Goal: Check status: Check status

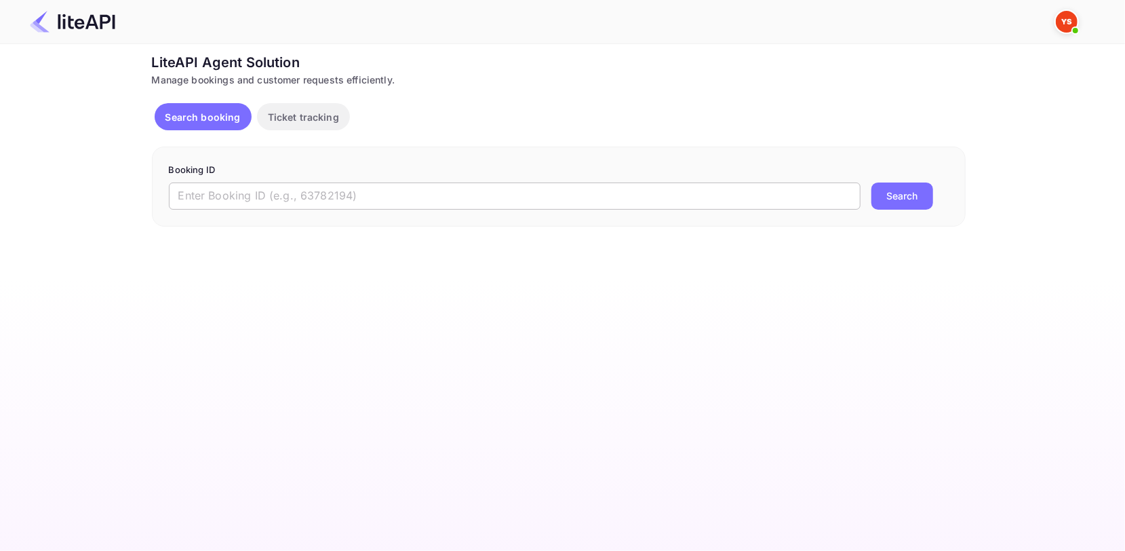
click at [218, 197] on input "text" at bounding box center [515, 195] width 692 height 27
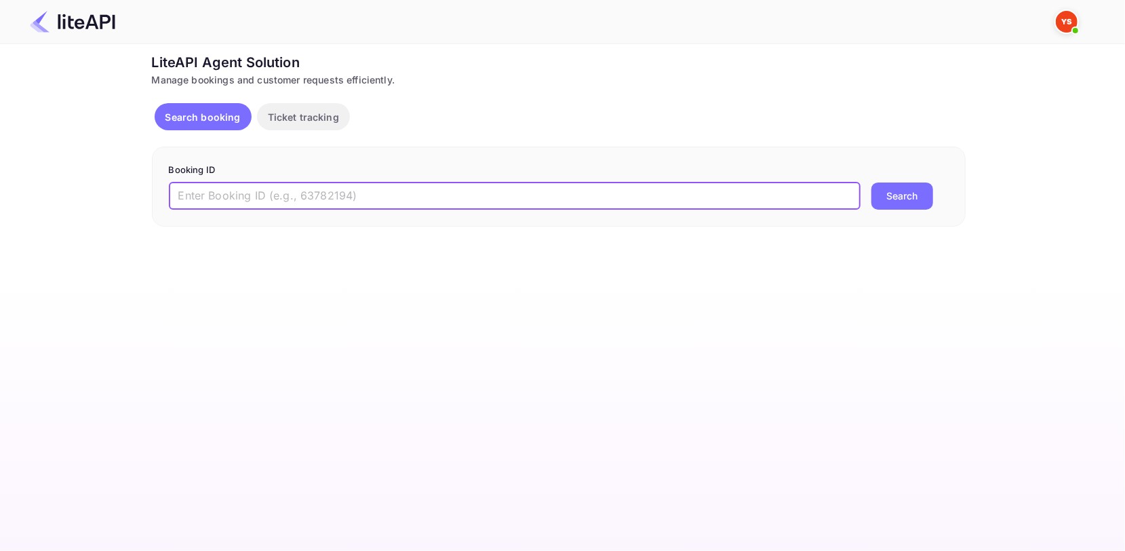
paste input "9172762"
type input "9172762"
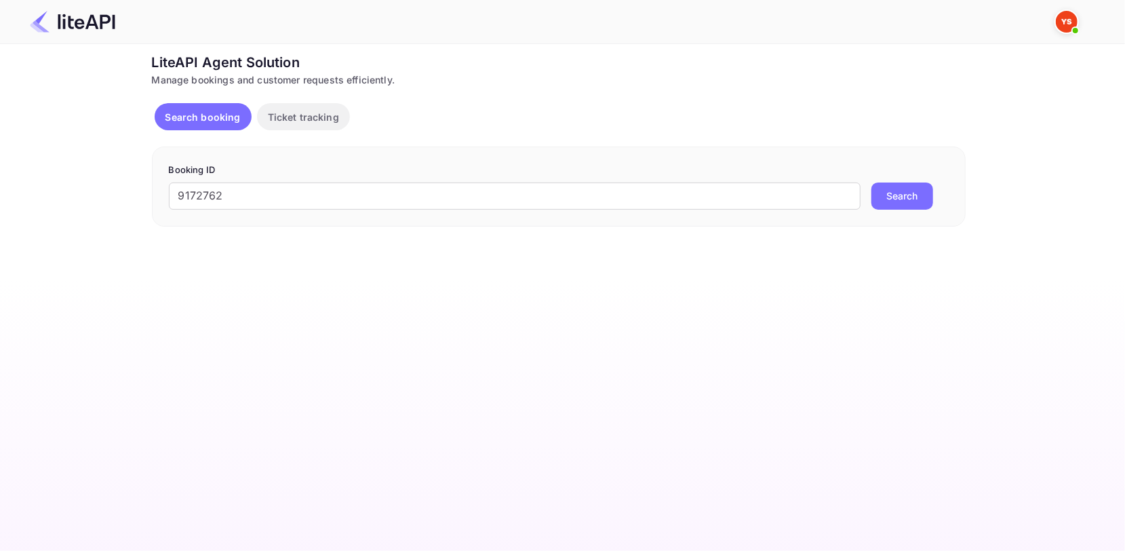
click at [891, 191] on button "Search" at bounding box center [903, 195] width 62 height 27
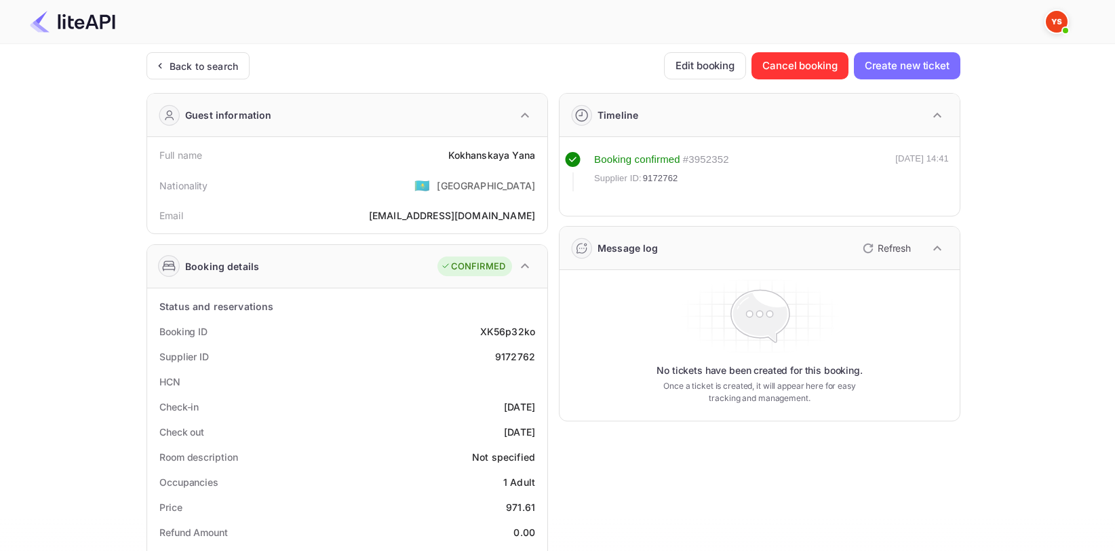
click at [508, 156] on div "Kokhanskaya Yana" at bounding box center [491, 155] width 87 height 14
copy div "Kokhanskaya Yana"
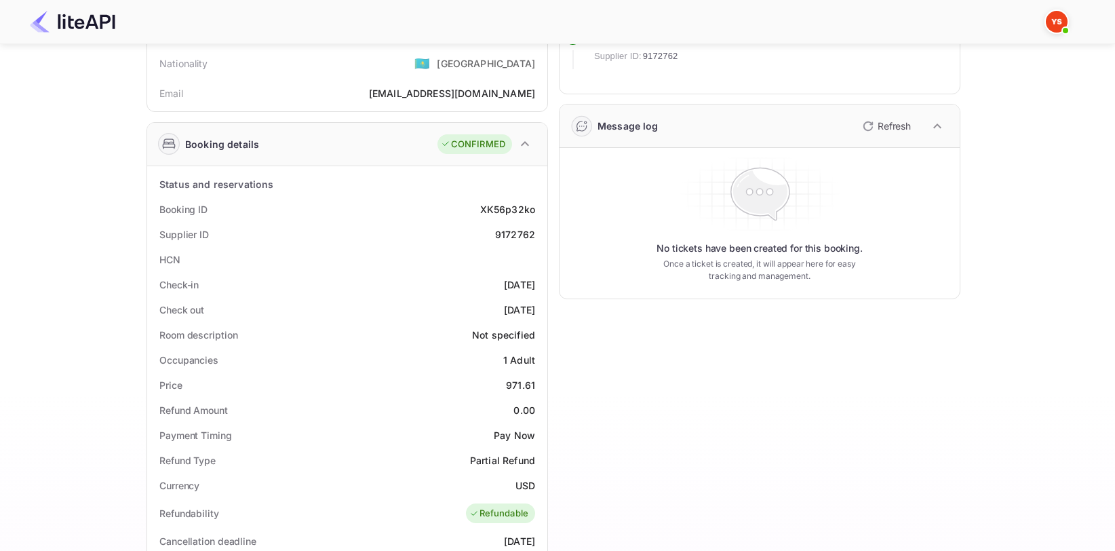
scroll to position [136, 0]
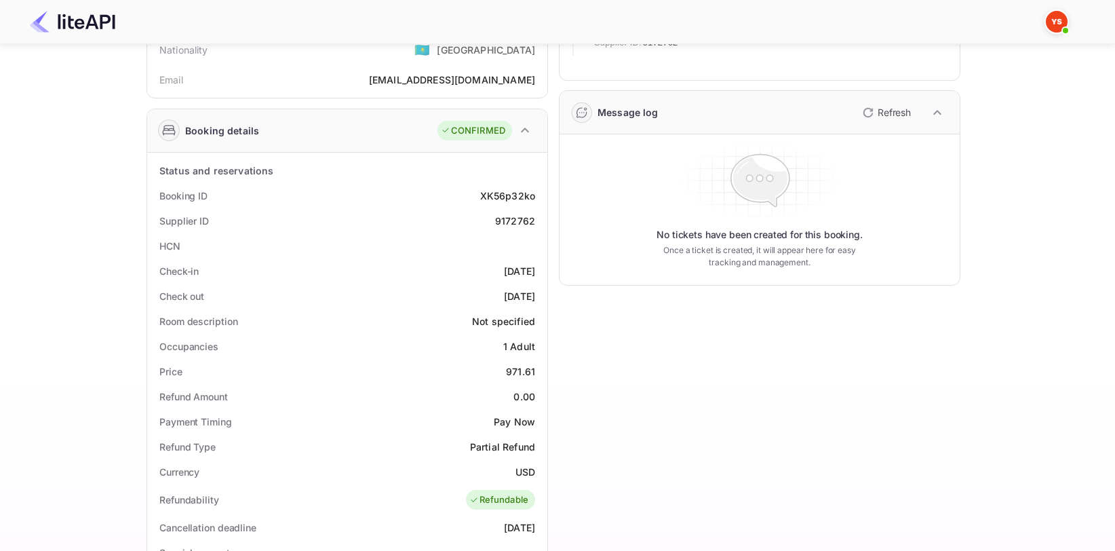
click at [525, 220] on div "9172762" at bounding box center [515, 221] width 40 height 14
copy div "9172762"
click at [520, 368] on div "971.61" at bounding box center [520, 371] width 29 height 14
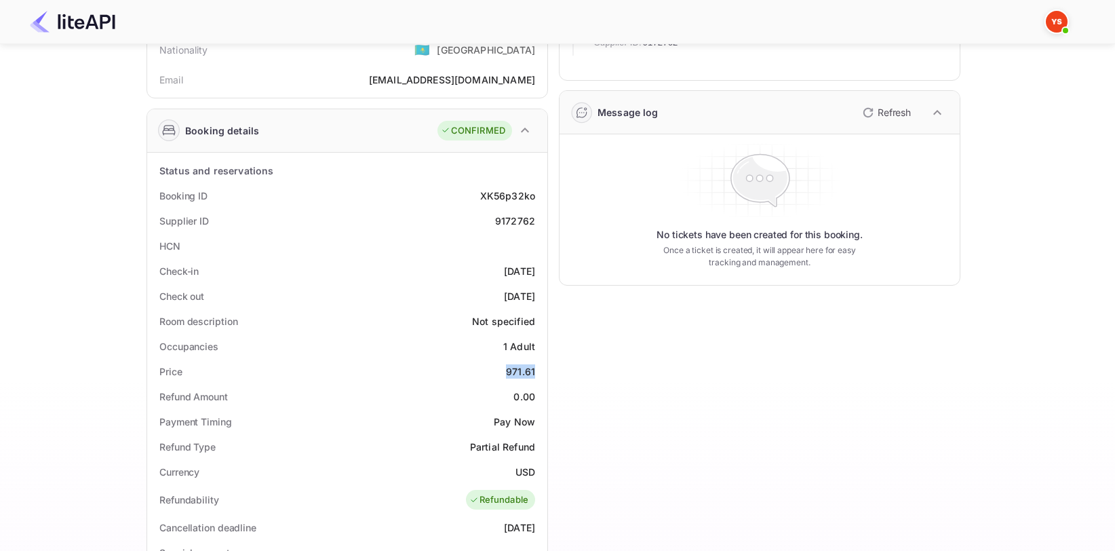
copy div "971.61"
click at [524, 467] on div "USD" at bounding box center [526, 472] width 20 height 14
copy div "USD"
